Goal: Check status: Check status

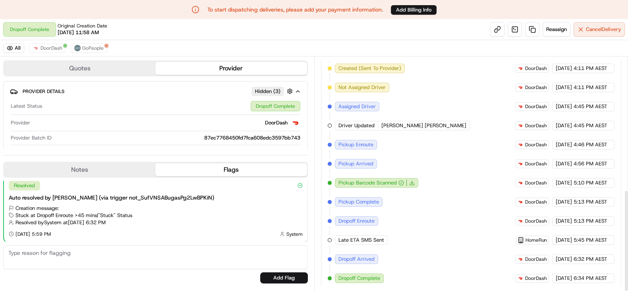
scroll to position [19, 0]
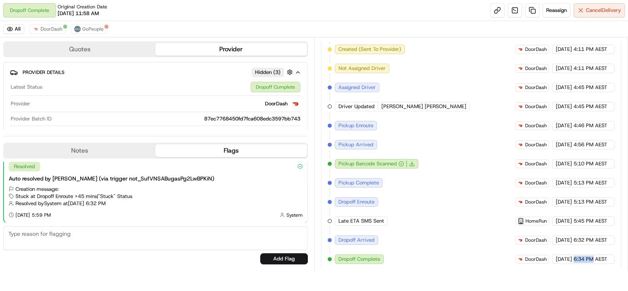
copy span "6:34 PM"
drag, startPoint x: 572, startPoint y: 255, endPoint x: 594, endPoint y: 255, distance: 21.5
click at [594, 255] on div "[DATE] 6:34 PM AEST" at bounding box center [583, 259] width 62 height 10
